Goal: Transaction & Acquisition: Purchase product/service

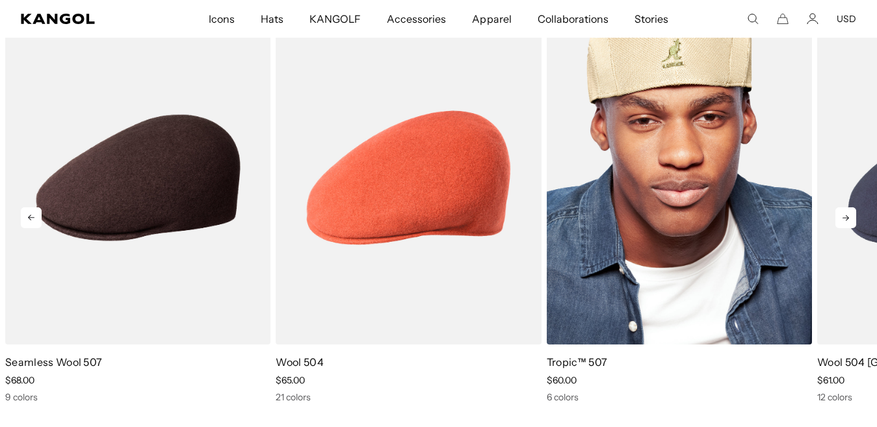
scroll to position [0, 268]
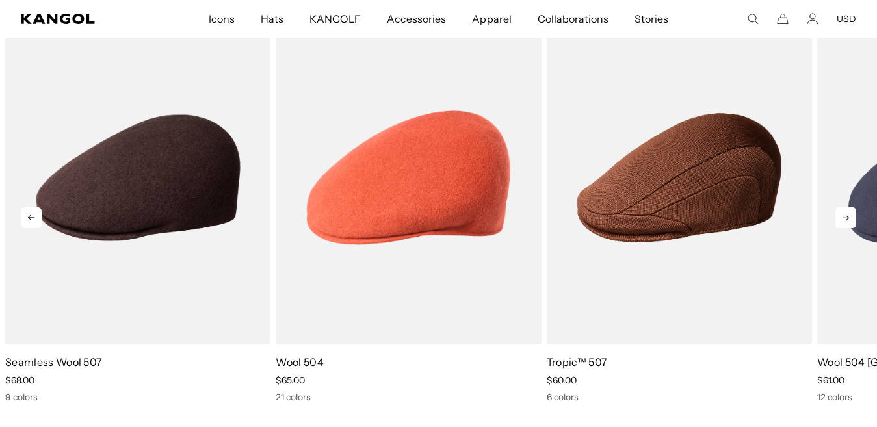
click at [851, 218] on icon at bounding box center [846, 217] width 21 height 21
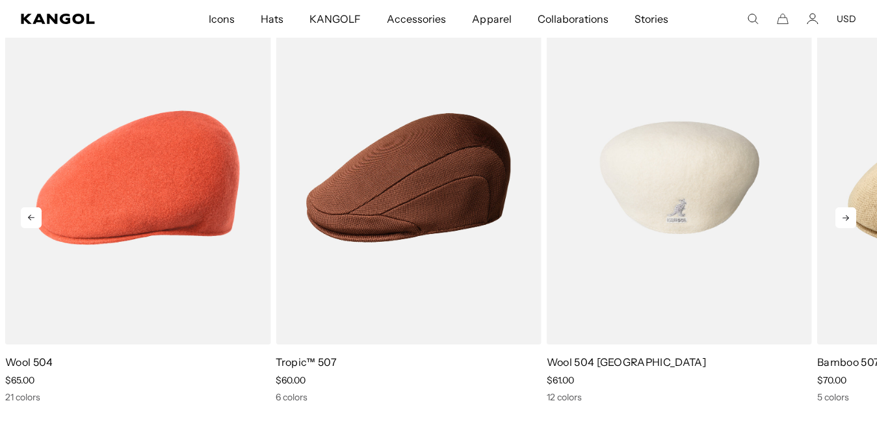
scroll to position [0, 0]
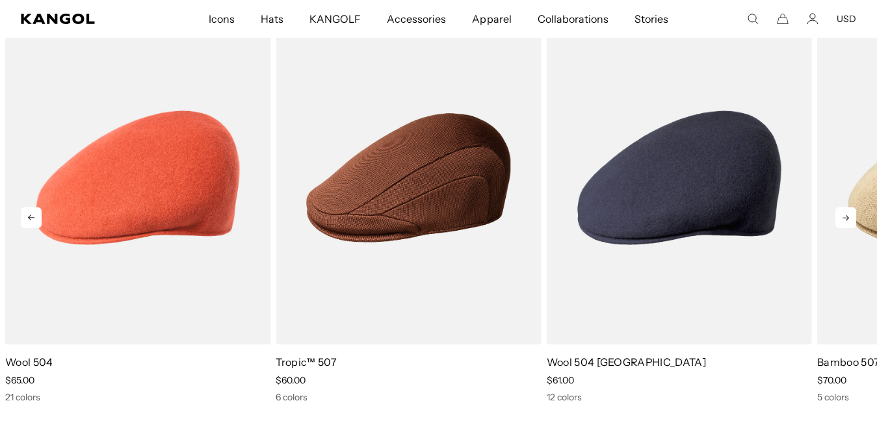
click at [846, 223] on icon at bounding box center [846, 217] width 21 height 21
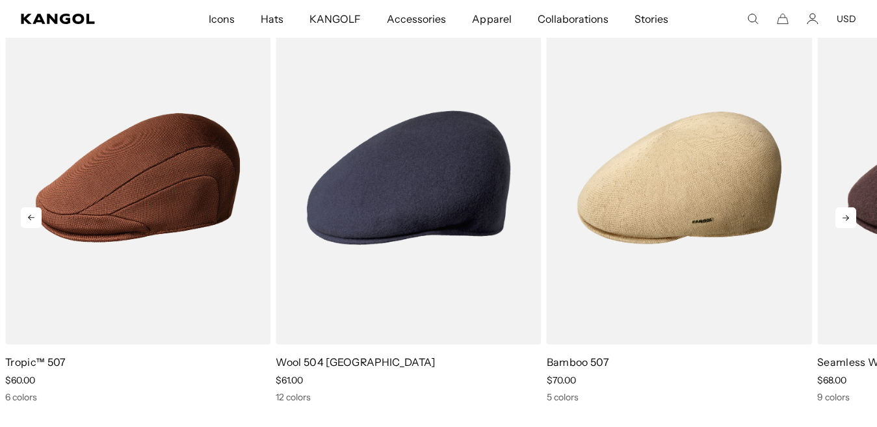
click at [838, 217] on icon at bounding box center [846, 217] width 21 height 21
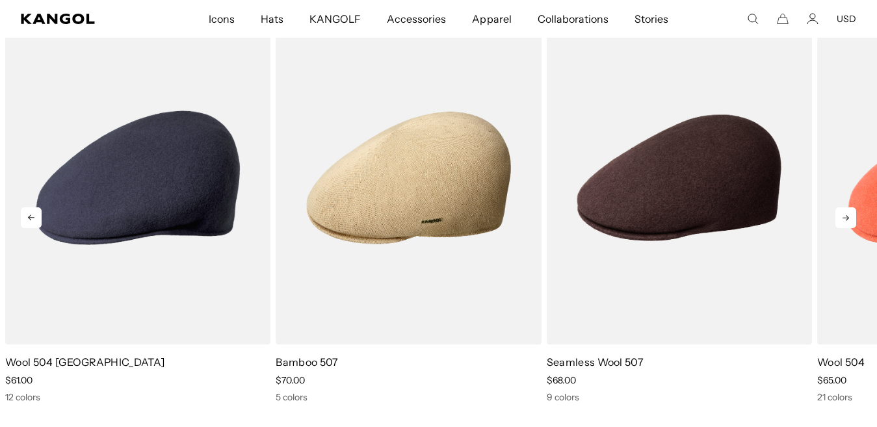
click at [839, 217] on icon at bounding box center [846, 217] width 21 height 21
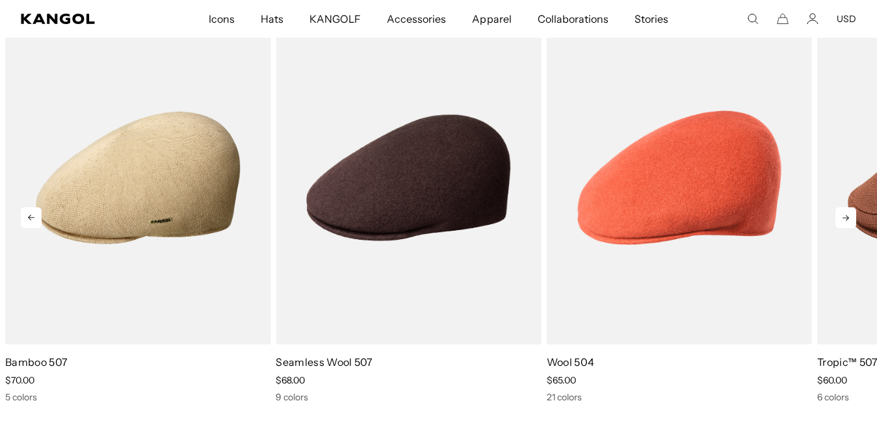
click at [847, 220] on icon at bounding box center [846, 218] width 7 height 6
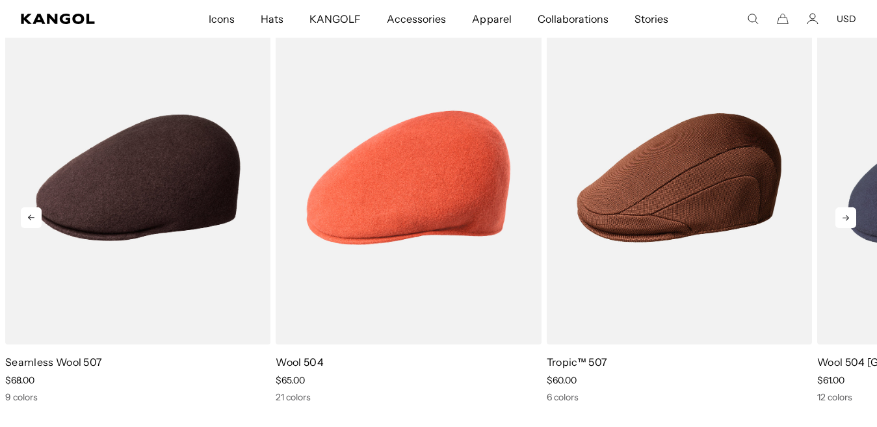
scroll to position [0, 268]
click at [847, 220] on icon at bounding box center [846, 218] width 7 height 6
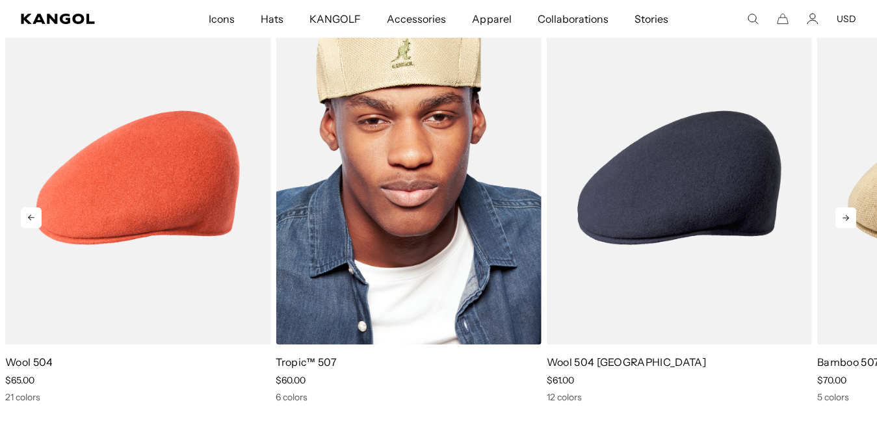
scroll to position [0, 0]
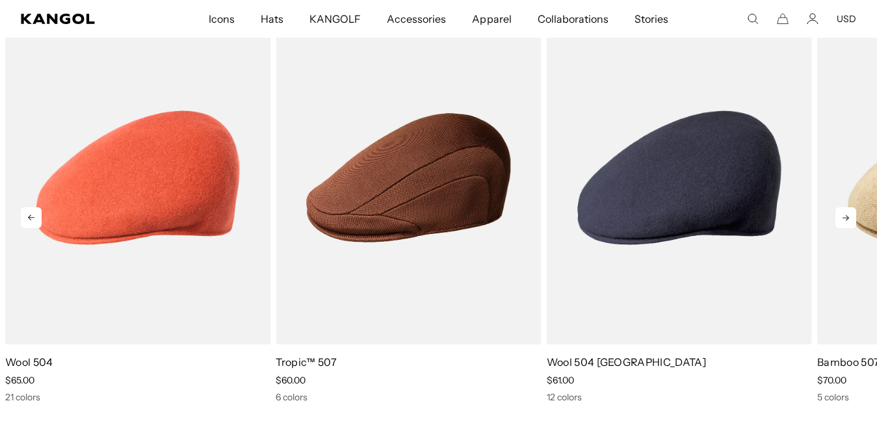
click at [846, 220] on icon at bounding box center [846, 217] width 21 height 21
